Goal: Find specific page/section: Find specific page/section

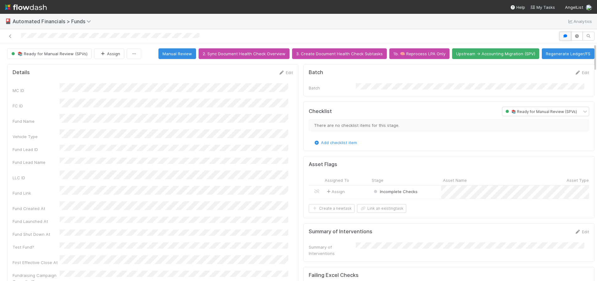
click at [562, 38] on icon "button" at bounding box center [565, 36] width 6 height 4
